Goal: Information Seeking & Learning: Check status

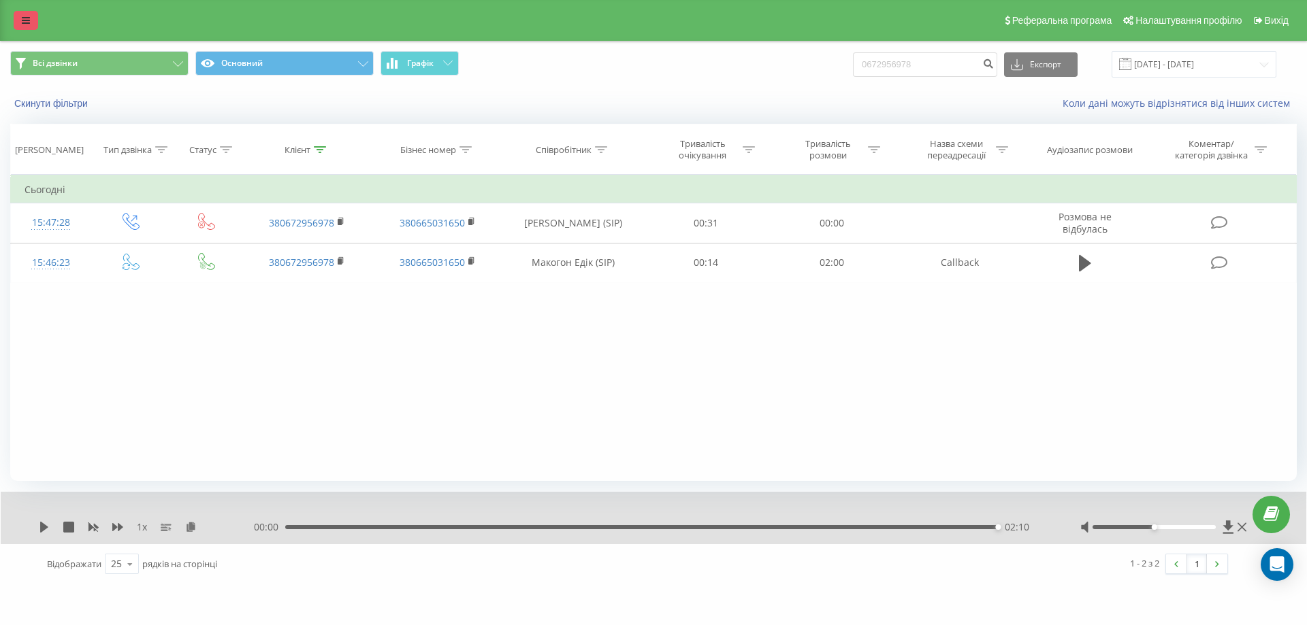
click at [27, 19] on icon at bounding box center [26, 21] width 8 height 10
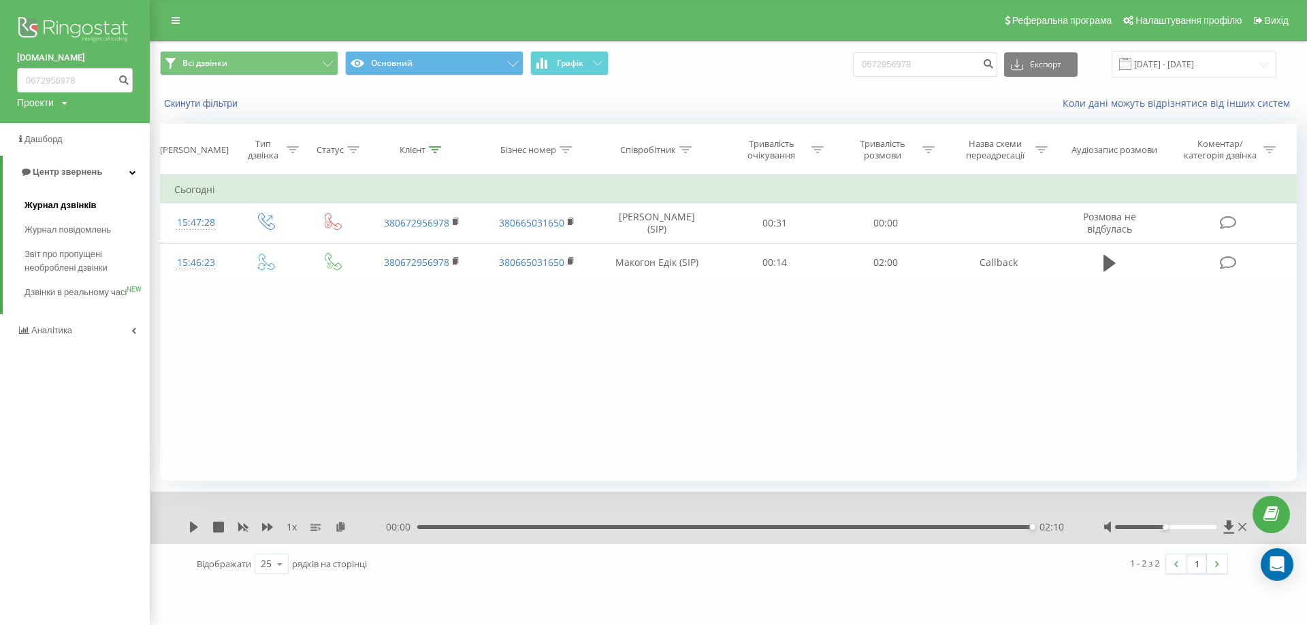
click at [73, 208] on span "Журнал дзвінків" at bounding box center [61, 206] width 72 height 14
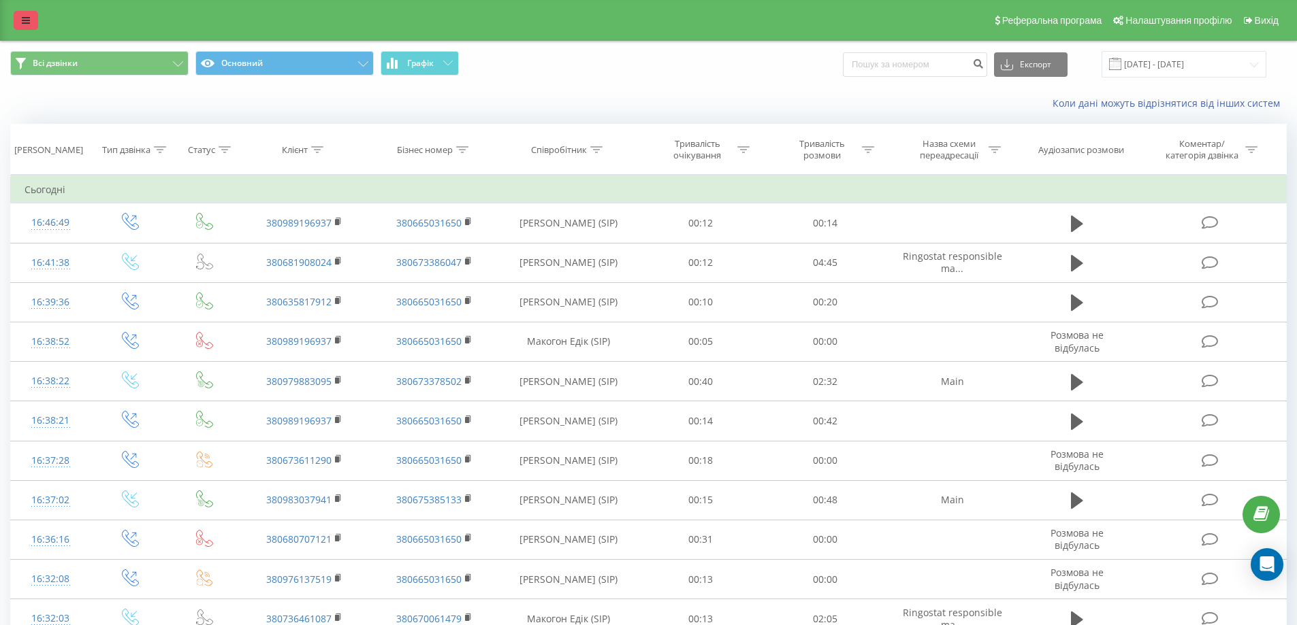
click at [29, 23] on icon at bounding box center [26, 21] width 8 height 10
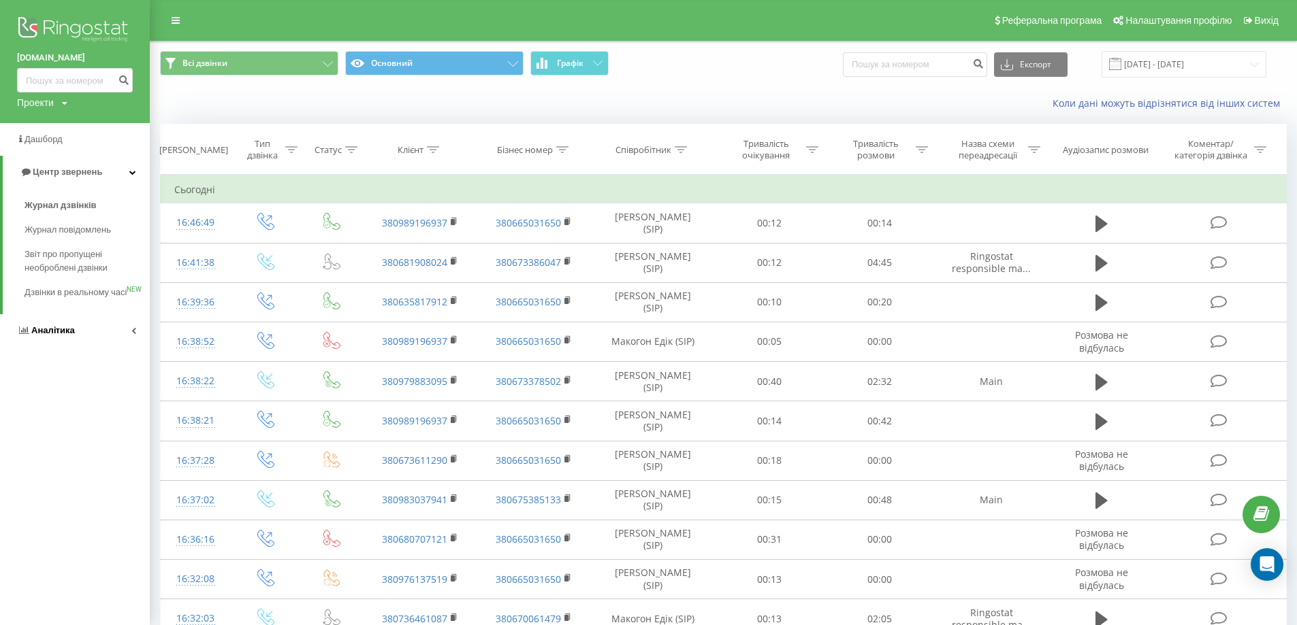
click at [111, 344] on link "Аналiтика" at bounding box center [75, 330] width 150 height 33
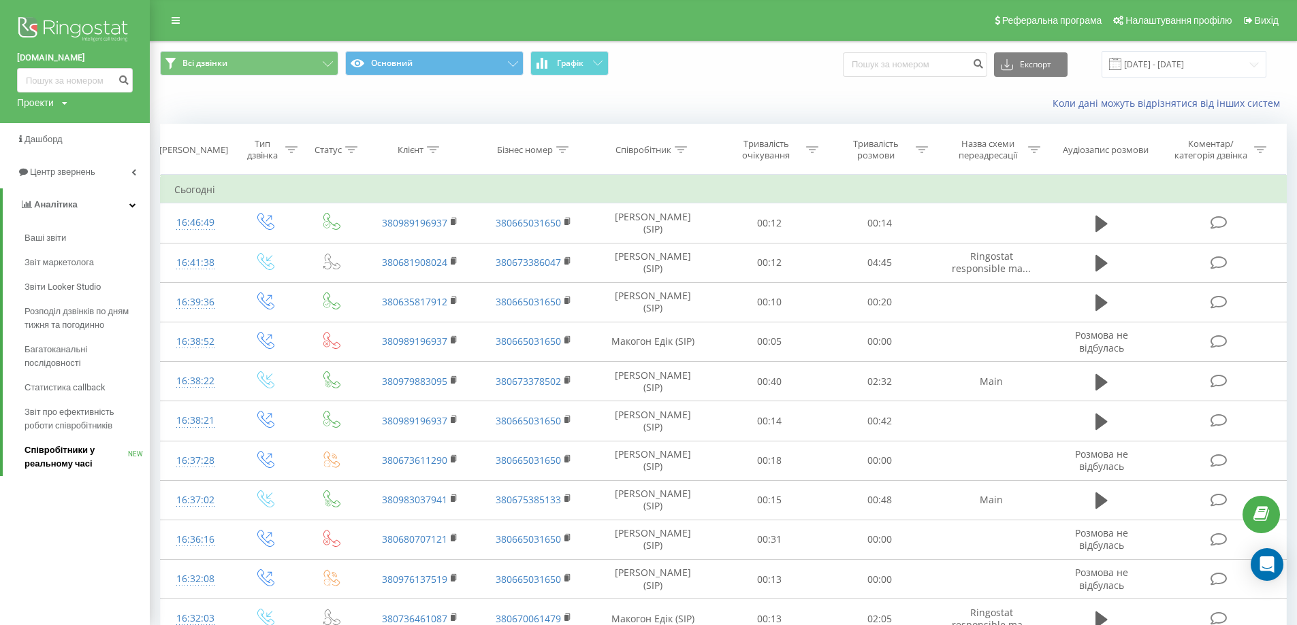
click at [74, 449] on span "Співробітники у реальному часі" at bounding box center [76, 457] width 103 height 27
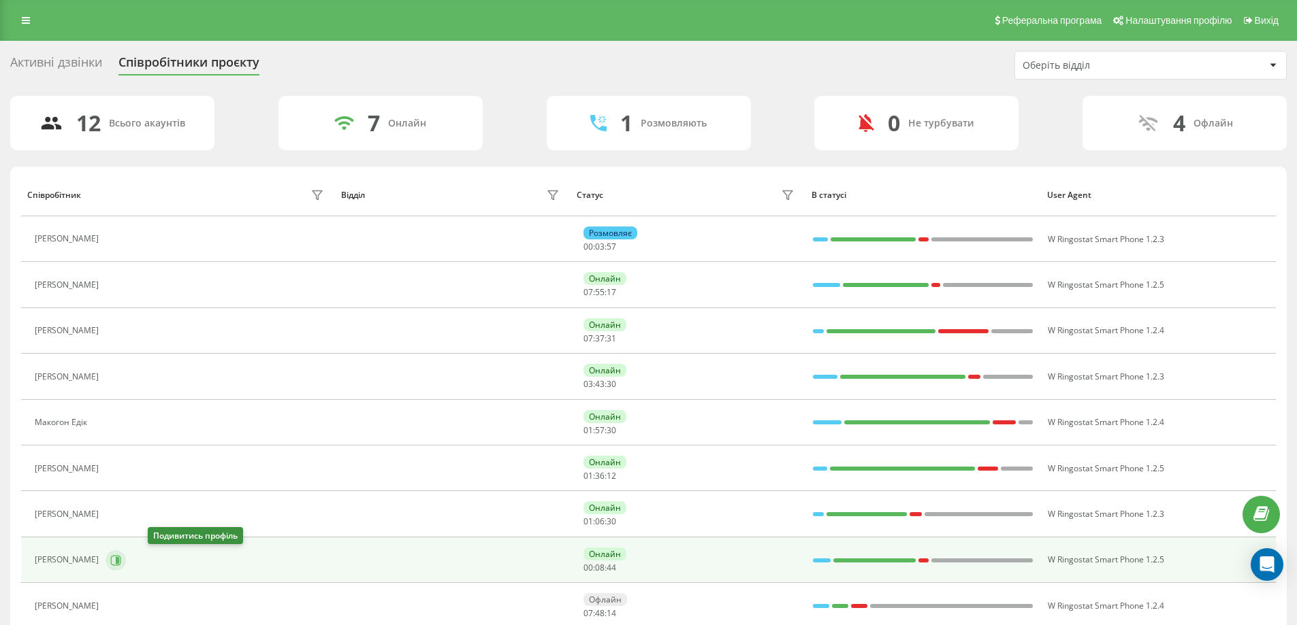
click at [119, 561] on icon at bounding box center [117, 560] width 3 height 7
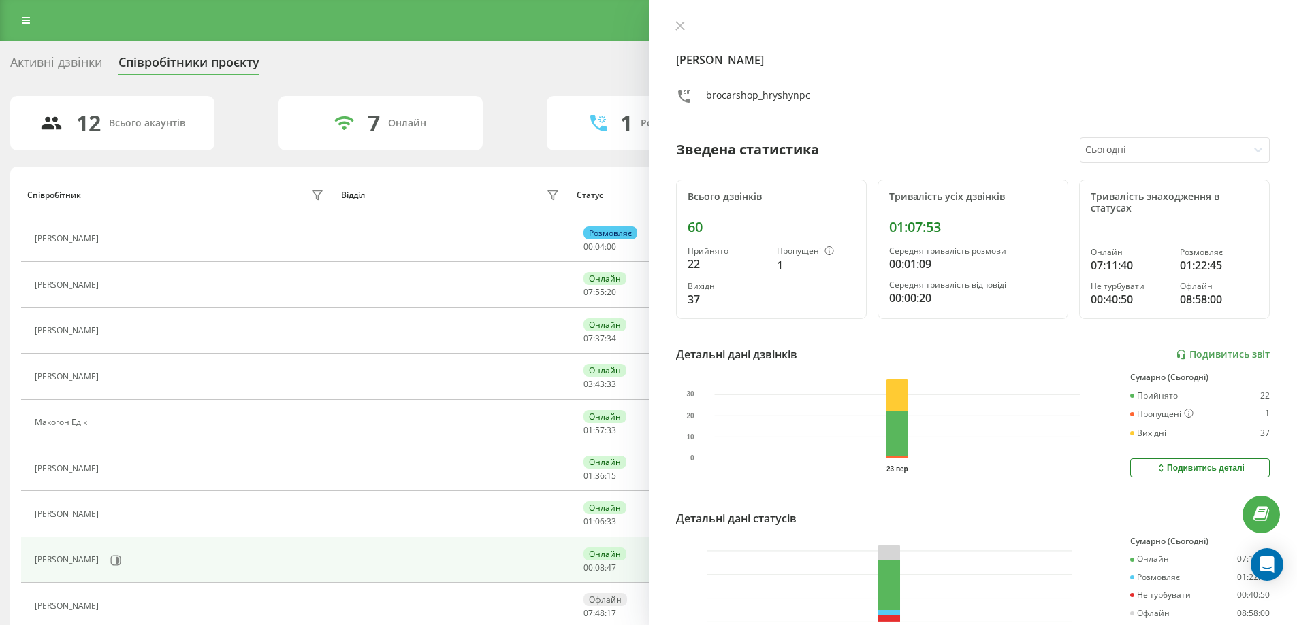
click at [677, 18] on div "Гришин Максим Олегович brocarshop_hryshynpc Зведена статистика Сьогодні Всього …" at bounding box center [973, 312] width 649 height 625
click at [683, 27] on icon at bounding box center [680, 26] width 10 height 10
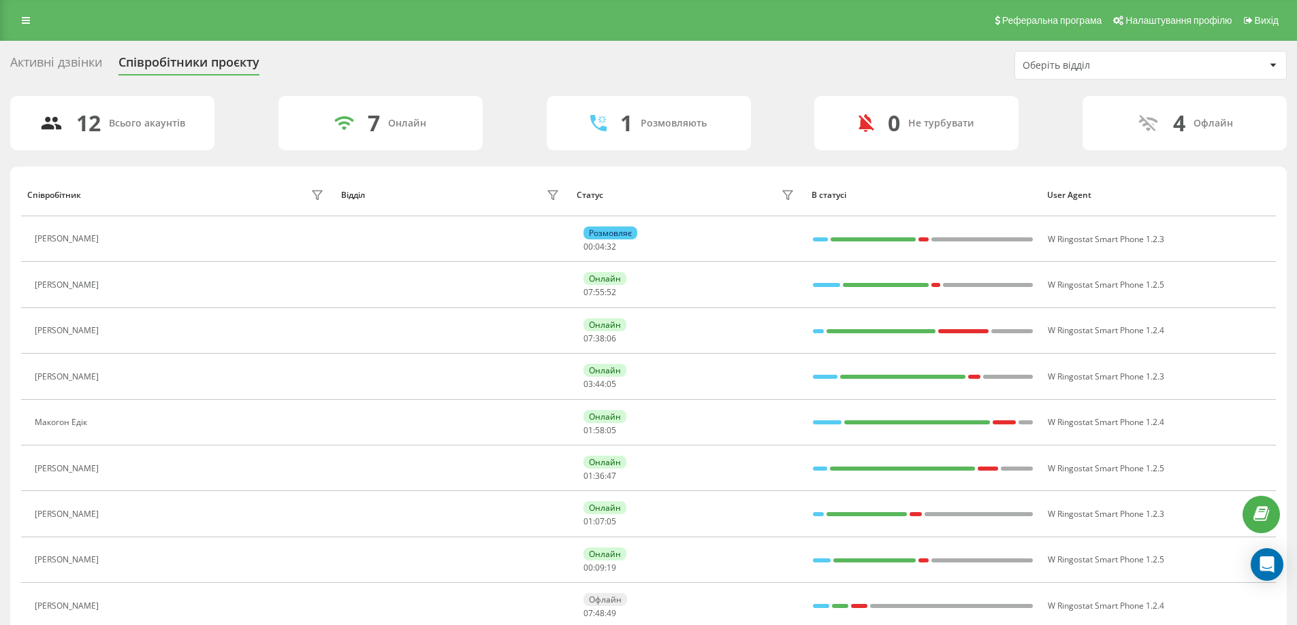
scroll to position [68, 0]
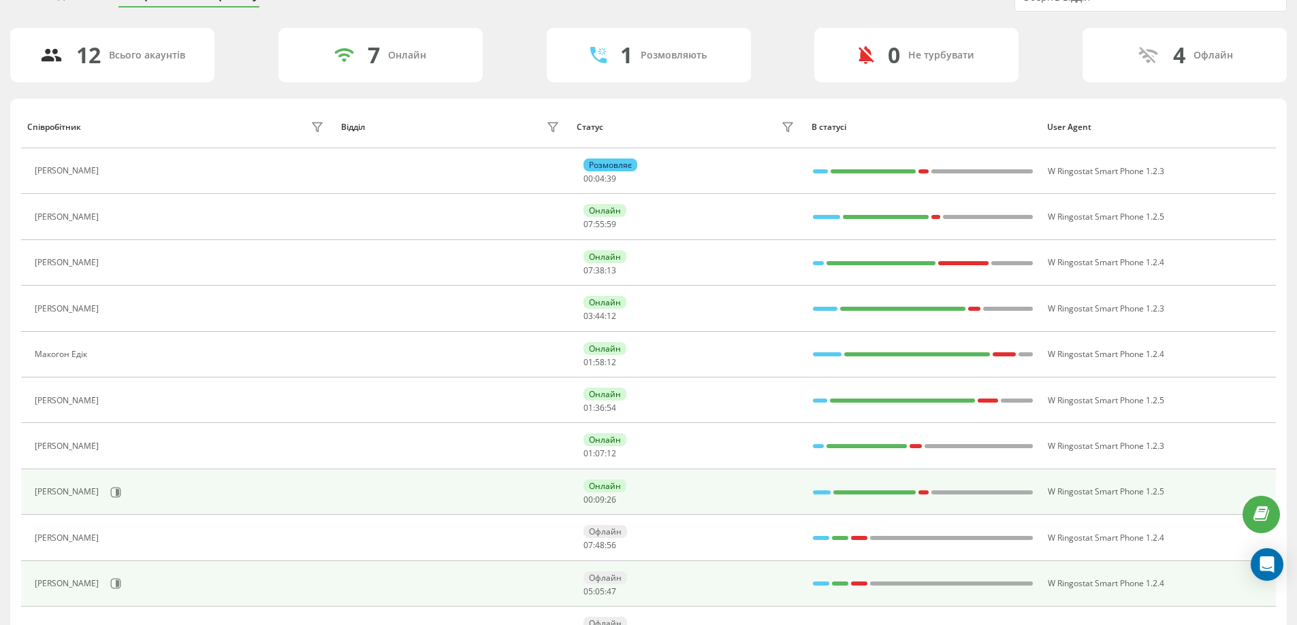
click at [643, 487] on div "Онлайн 00 : 09 : 26" at bounding box center [690, 492] width 214 height 25
click at [121, 487] on icon at bounding box center [115, 492] width 11 height 11
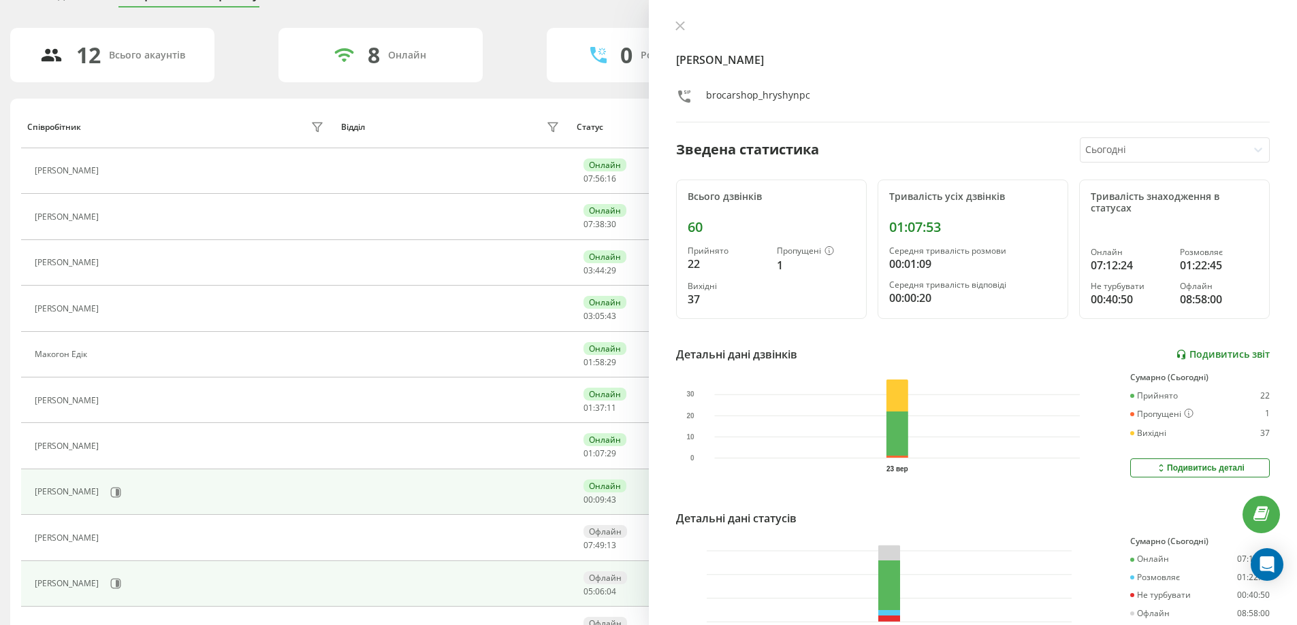
click at [1205, 356] on link "Подивитись звіт" at bounding box center [1222, 355] width 94 height 12
click at [672, 27] on button at bounding box center [680, 26] width 18 height 13
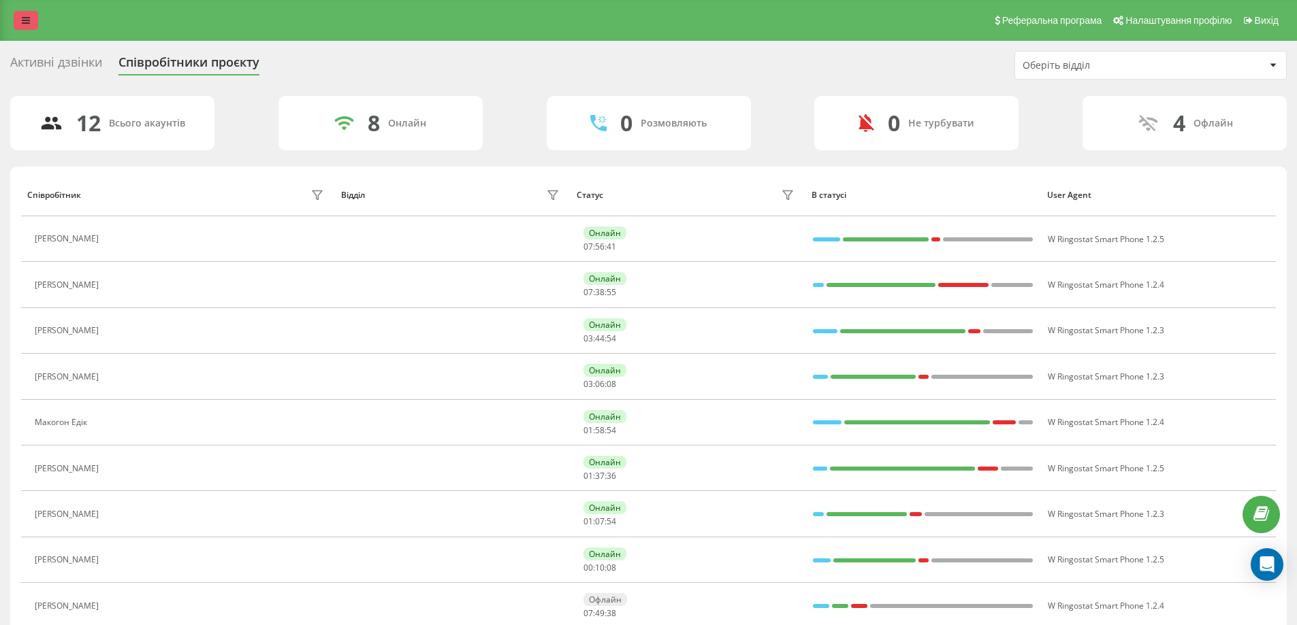
click at [28, 25] on link at bounding box center [26, 20] width 25 height 19
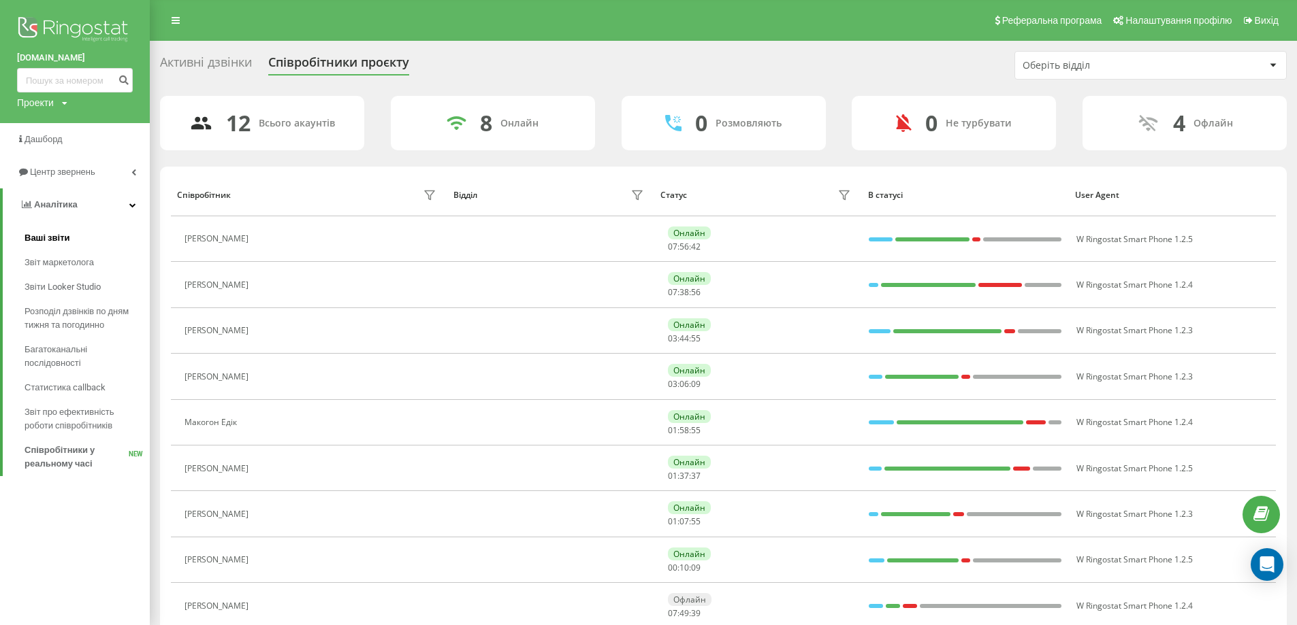
click at [64, 240] on span "Ваші звіти" at bounding box center [48, 238] width 46 height 14
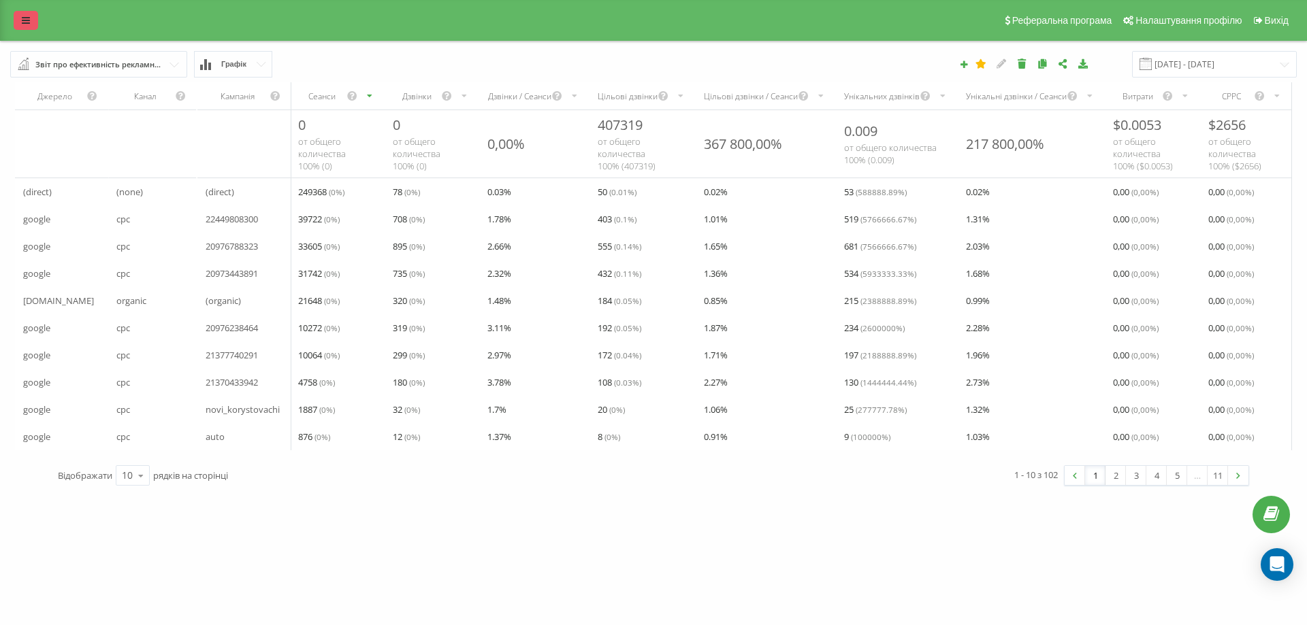
click at [19, 16] on link at bounding box center [26, 20] width 25 height 19
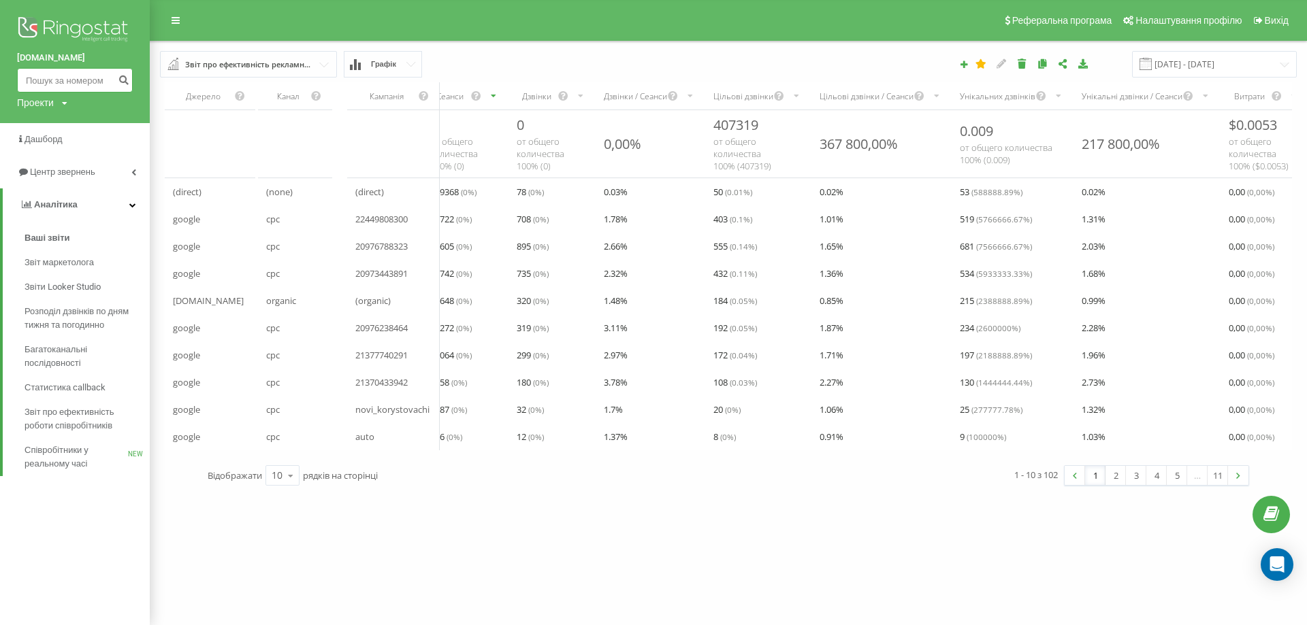
click at [76, 78] on input at bounding box center [75, 80] width 116 height 25
paste input "(067) 332-02-55"
type input "0673320255"
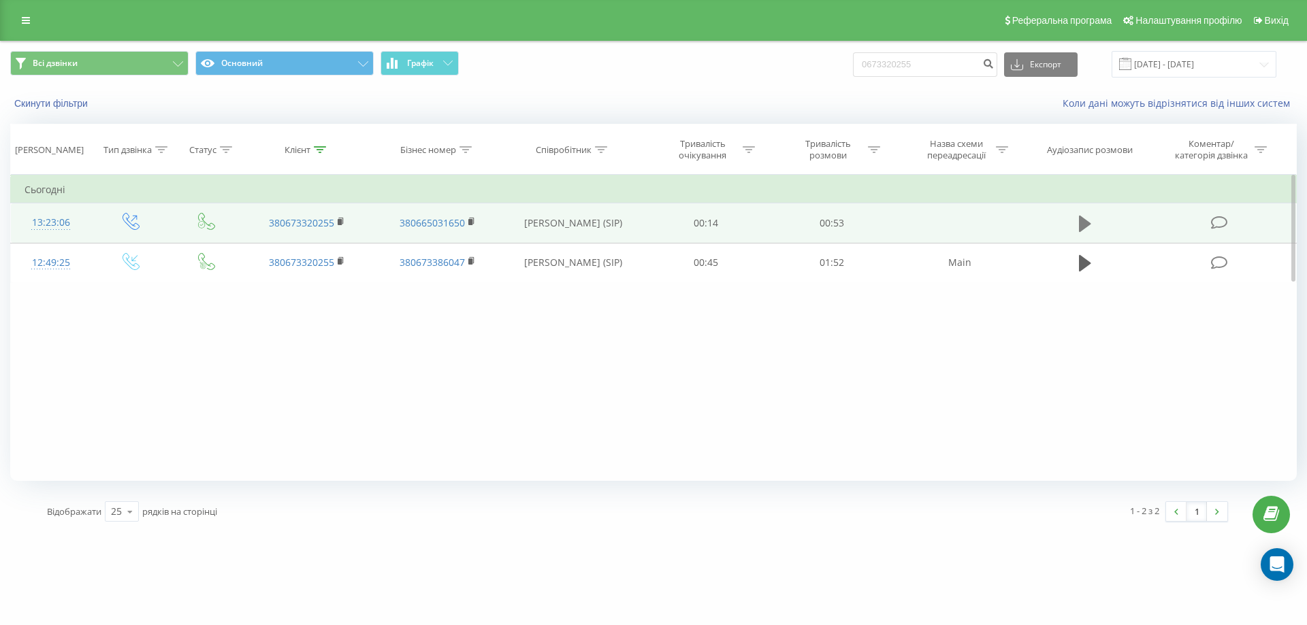
click at [1084, 220] on icon at bounding box center [1085, 224] width 12 height 16
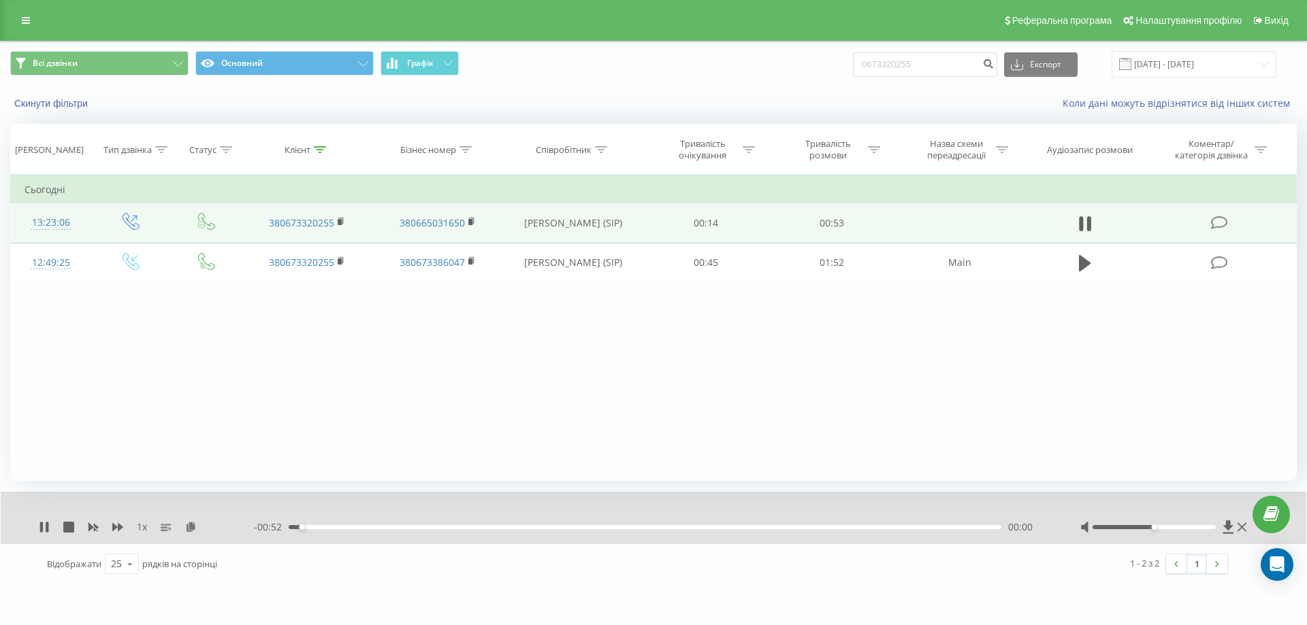
click at [339, 525] on div "00:00" at bounding box center [645, 527] width 713 height 4
click at [467, 524] on div "- 00:46 00:07 00:07" at bounding box center [650, 528] width 792 height 14
click at [478, 525] on div "00:14" at bounding box center [645, 527] width 713 height 4
click at [634, 525] on div "- 00:38 00:14 00:14" at bounding box center [650, 528] width 792 height 14
click at [647, 528] on div "00:15" at bounding box center [645, 527] width 713 height 4
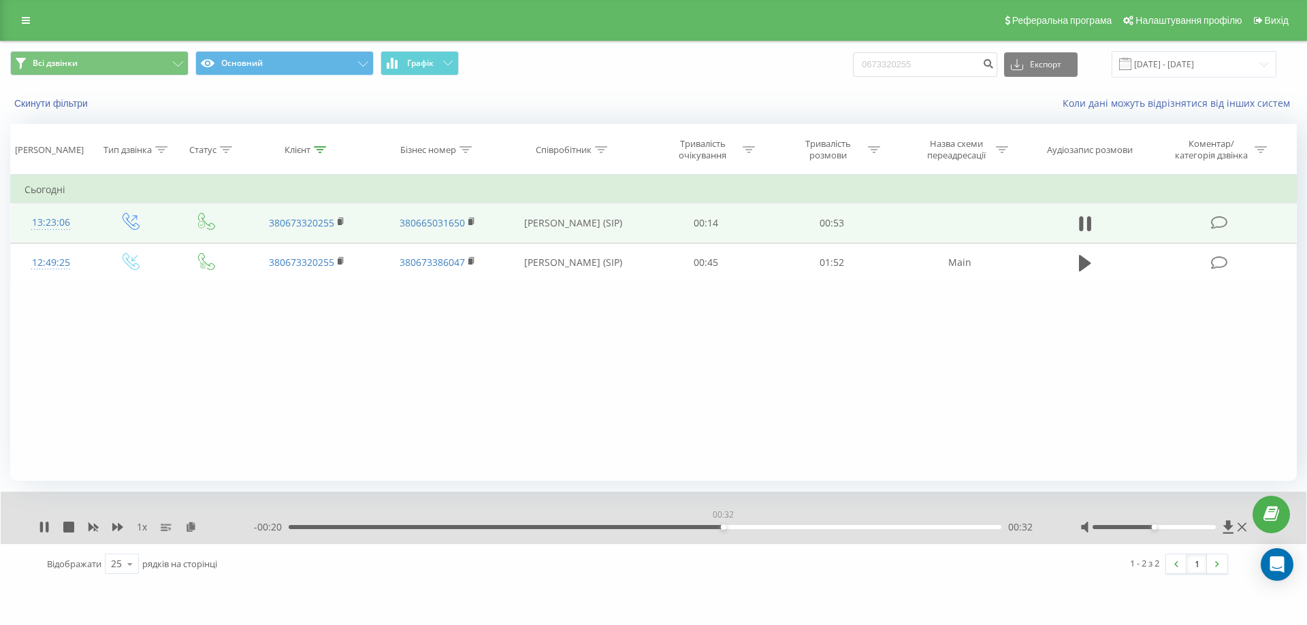
click at [723, 527] on div "00:32" at bounding box center [645, 527] width 713 height 4
click at [789, 528] on div "00:37" at bounding box center [645, 527] width 713 height 4
click at [29, 18] on icon at bounding box center [26, 21] width 8 height 10
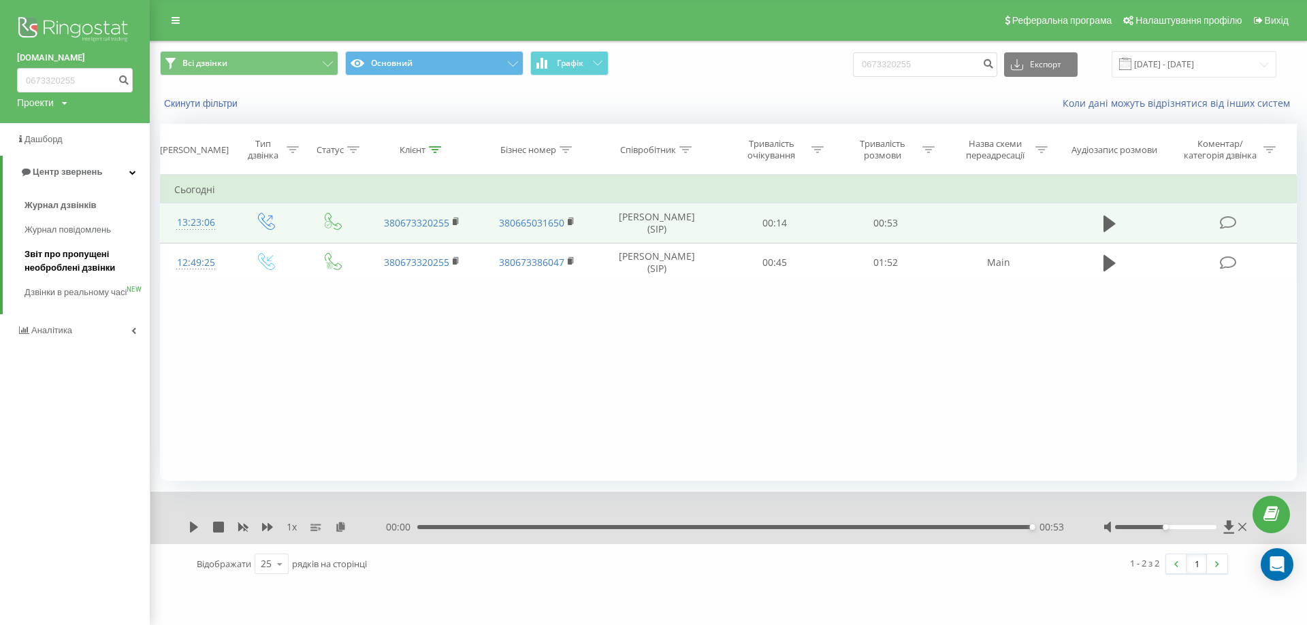
click at [71, 259] on span "Звіт про пропущені необроблені дзвінки" at bounding box center [84, 261] width 118 height 27
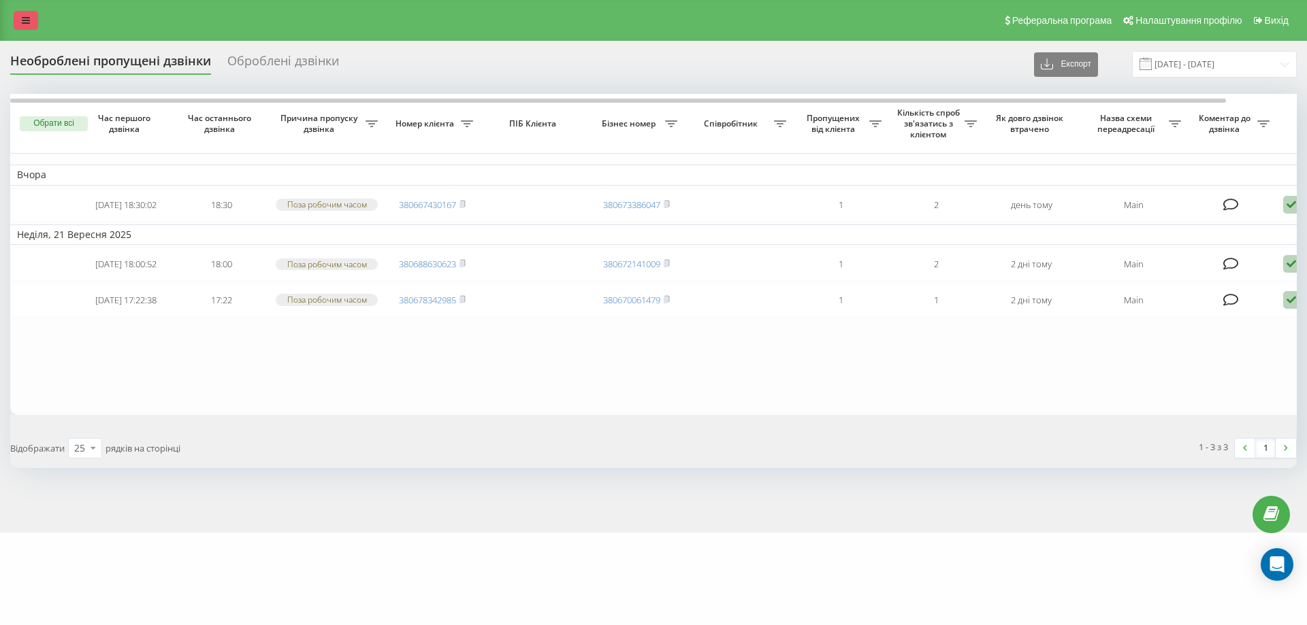
click at [27, 14] on link at bounding box center [26, 20] width 25 height 19
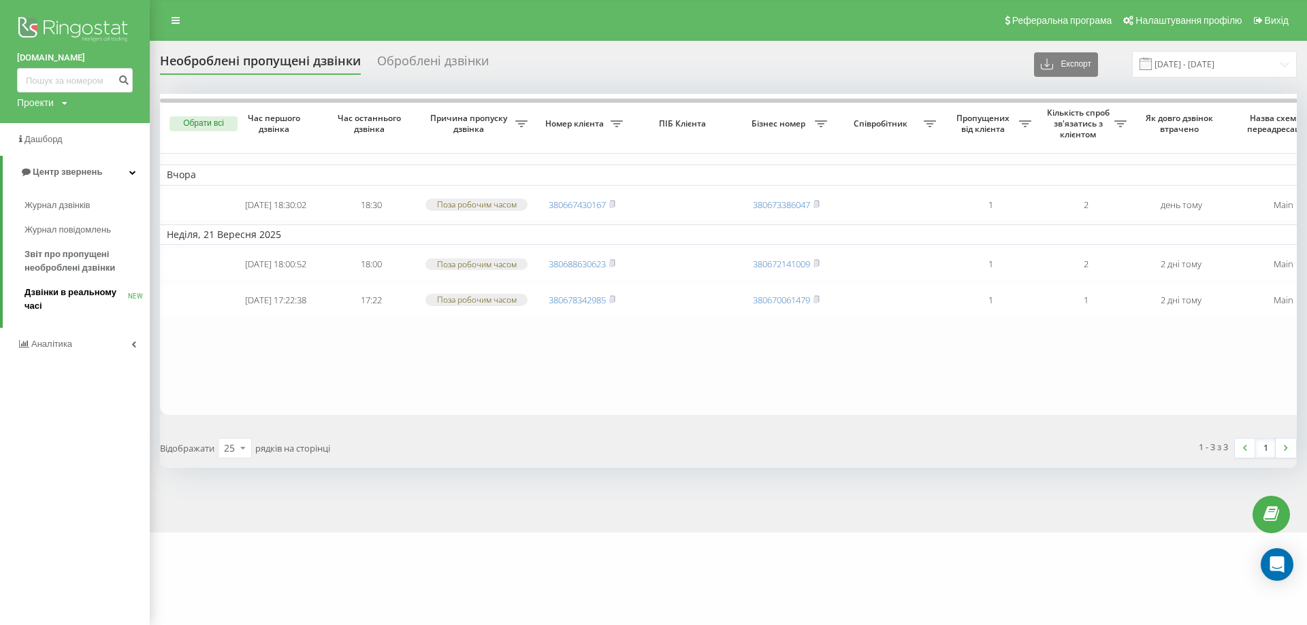
click at [101, 291] on span "Дзвінки в реальному часі" at bounding box center [76, 299] width 103 height 27
